Goal: Book appointment/travel/reservation

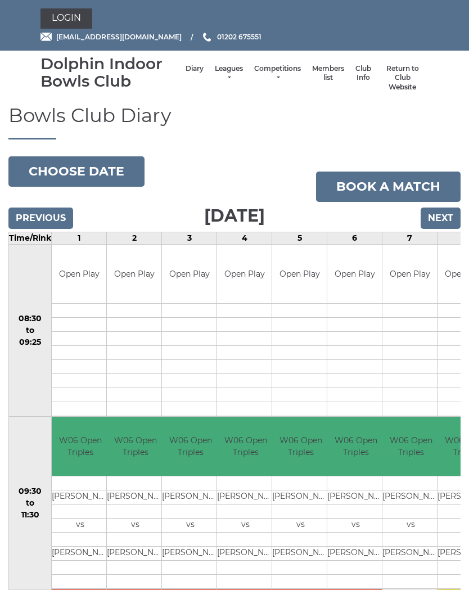
click at [101, 168] on button "Choose date" at bounding box center [76, 171] width 136 height 30
click at [252, 356] on td at bounding box center [244, 353] width 55 height 14
click at [444, 223] on input "Next" at bounding box center [441, 217] width 40 height 21
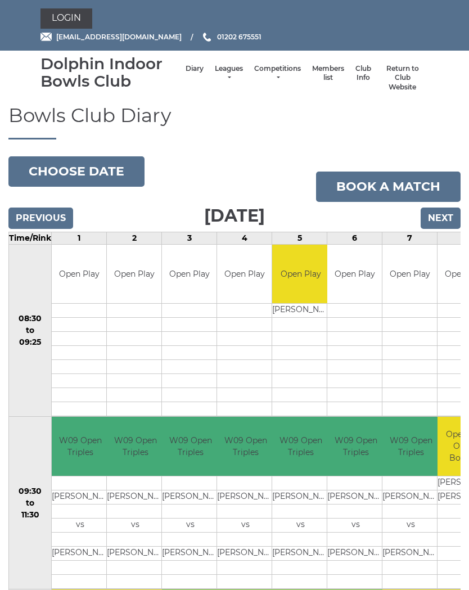
click at [98, 168] on button "Choose date" at bounding box center [76, 171] width 136 height 30
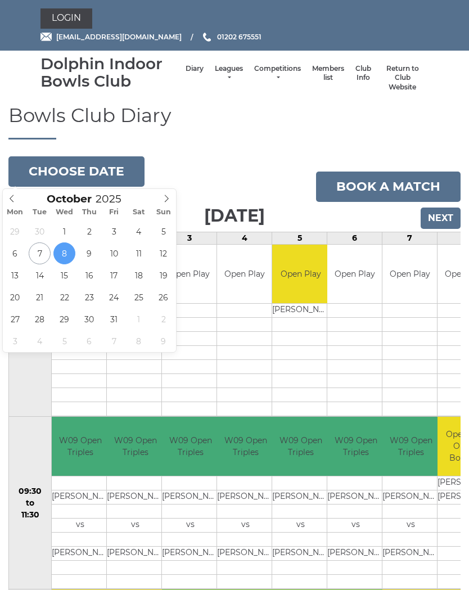
type input "[DATE]"
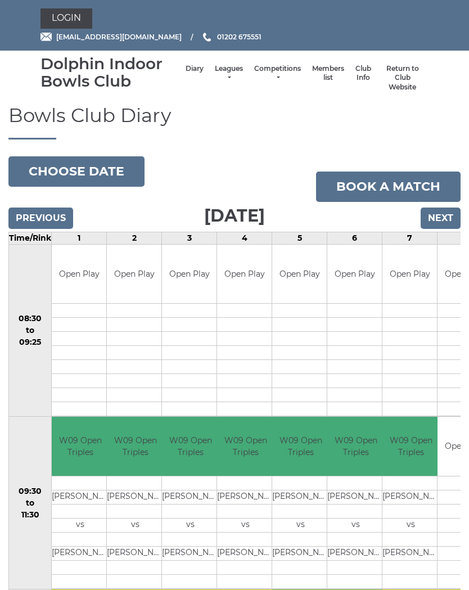
click at [94, 170] on button "Choose date" at bounding box center [76, 171] width 136 height 30
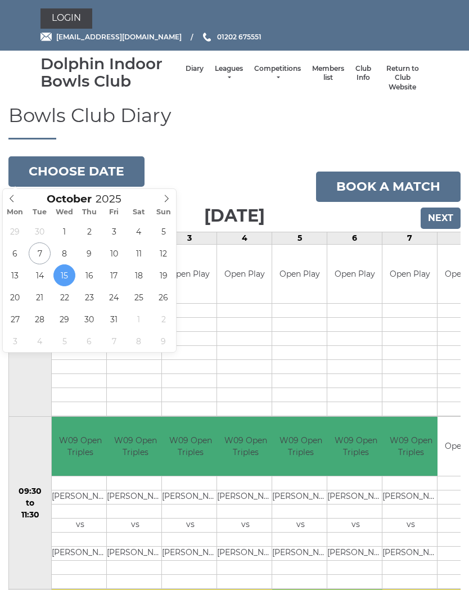
type input "2025-10-14"
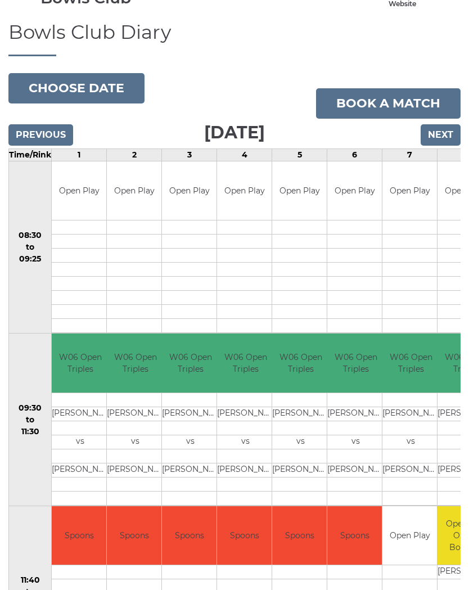
scroll to position [82, 0]
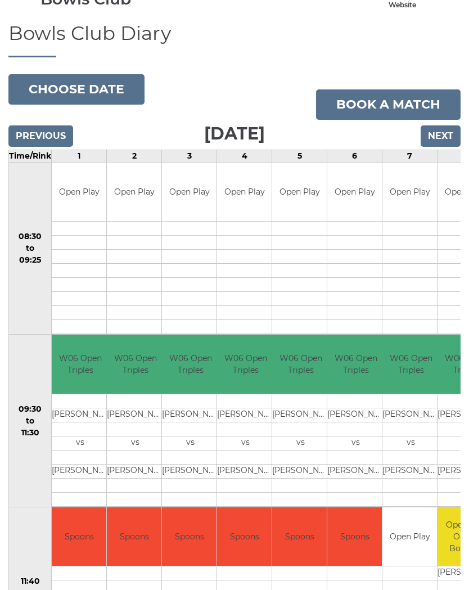
click at [453, 137] on input "Next" at bounding box center [441, 135] width 40 height 21
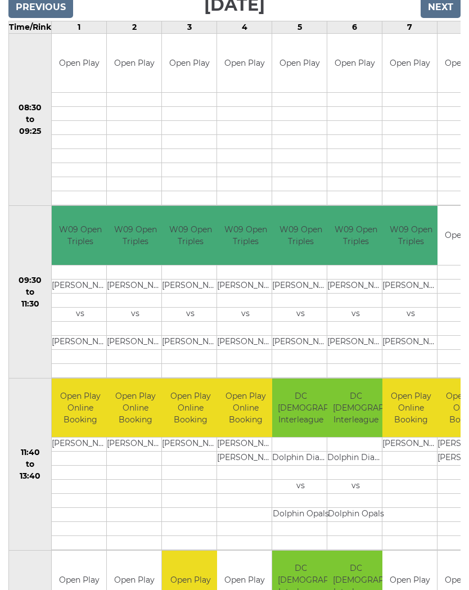
scroll to position [204, 0]
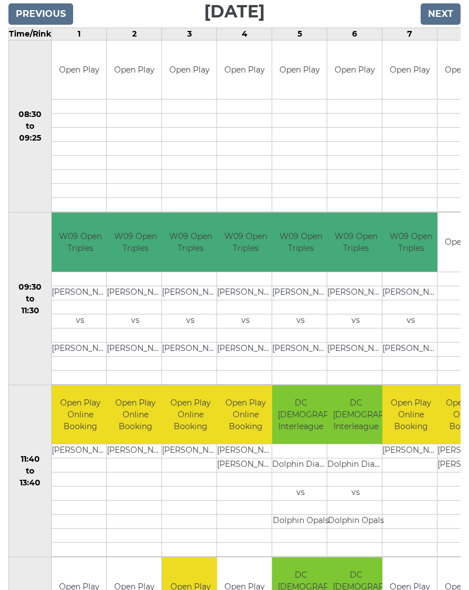
click at [42, 11] on input "Previous" at bounding box center [40, 13] width 65 height 21
